Goal: Task Accomplishment & Management: Complete application form

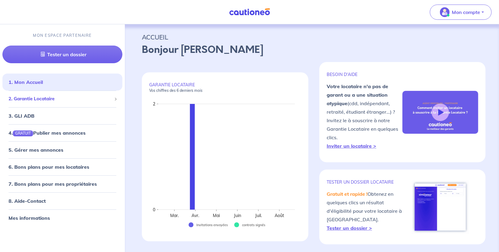
click at [41, 99] on span "2. Garantie Locataire" at bounding box center [60, 99] width 103 height 7
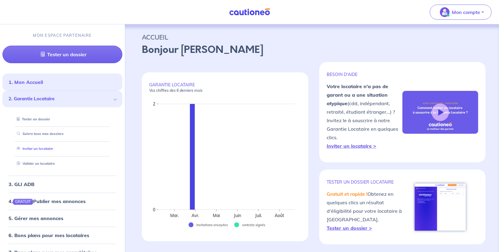
click at [40, 147] on link "Inviter un locataire" at bounding box center [33, 149] width 39 height 4
select select "FR"
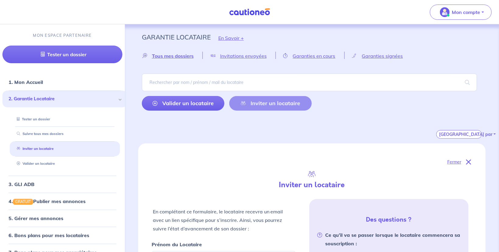
scroll to position [134, 0]
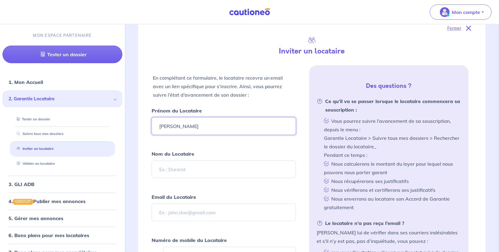
type input "[PERSON_NAME]"
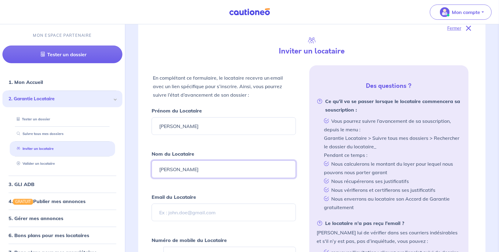
type input "[PERSON_NAME]"
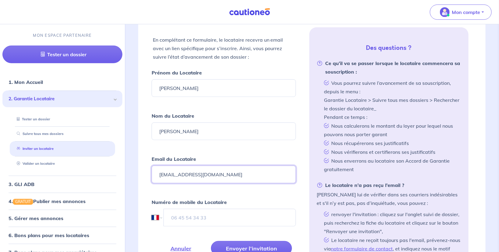
scroll to position [198, 0]
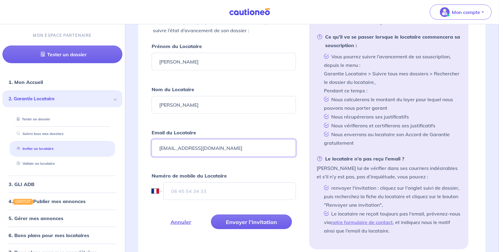
type input "[EMAIL_ADDRESS][DOMAIN_NAME]"
click at [191, 191] on input "tel" at bounding box center [229, 192] width 133 height 18
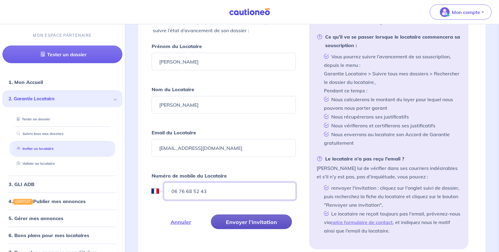
type input "06 76 68 52 43"
click at [250, 218] on button "Envoyer l’invitation" at bounding box center [251, 222] width 81 height 15
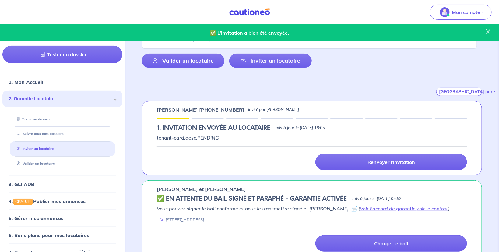
scroll to position [0, 0]
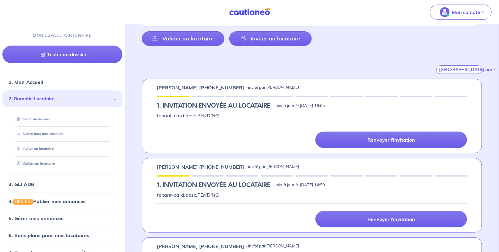
scroll to position [97, 0]
